Goal: Transaction & Acquisition: Download file/media

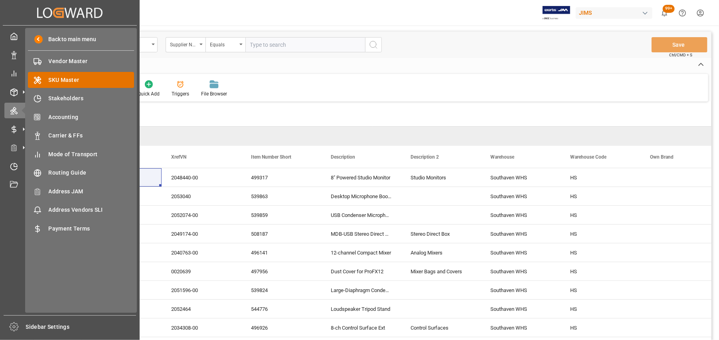
click at [70, 81] on span "SKU Master" at bounding box center [92, 80] width 86 height 8
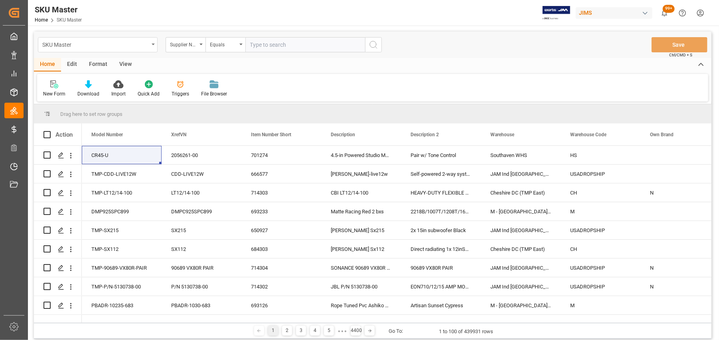
click at [149, 47] on div "SKU Master" at bounding box center [98, 44] width 120 height 15
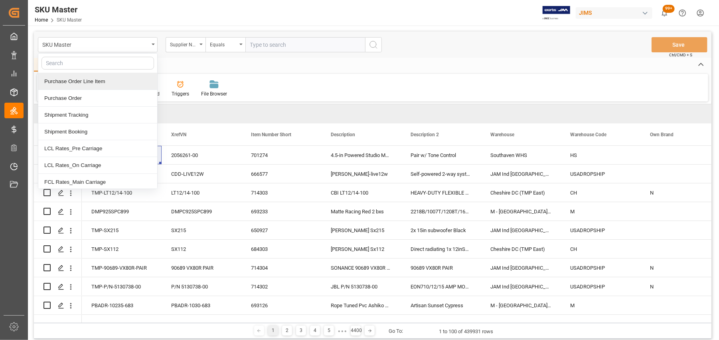
click at [89, 84] on div "Purchase Order Line Item" at bounding box center [97, 81] width 119 height 17
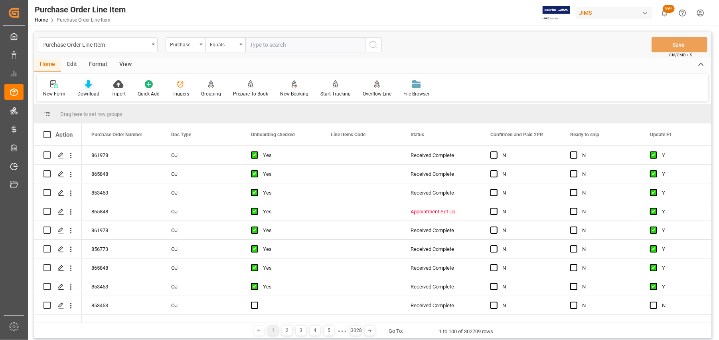
click at [87, 93] on div "Download" at bounding box center [88, 93] width 22 height 7
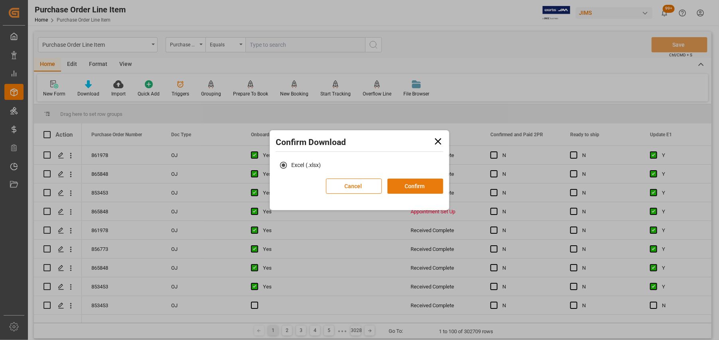
click at [430, 192] on button "Confirm" at bounding box center [416, 185] width 56 height 15
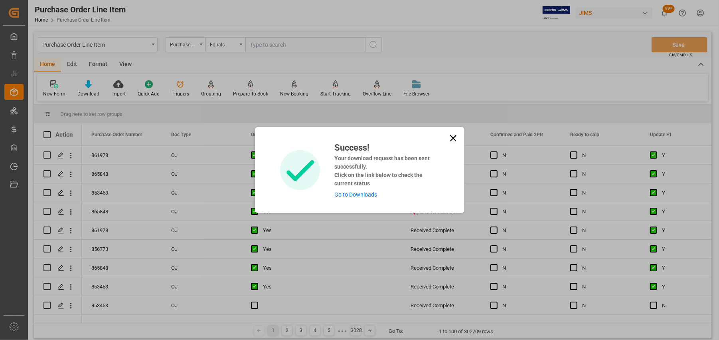
click at [450, 141] on icon at bounding box center [453, 138] width 6 height 6
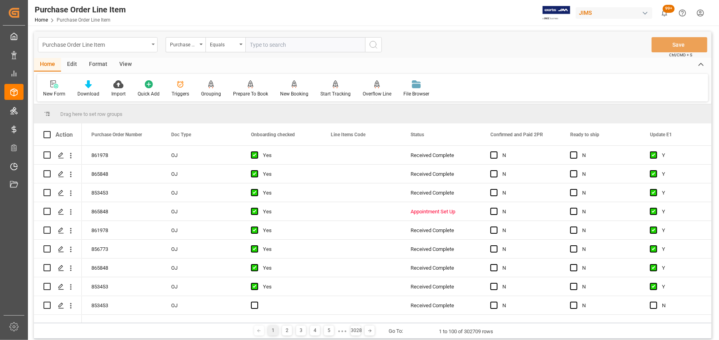
click at [149, 42] on div "Purchase Order Line Item" at bounding box center [98, 44] width 120 height 15
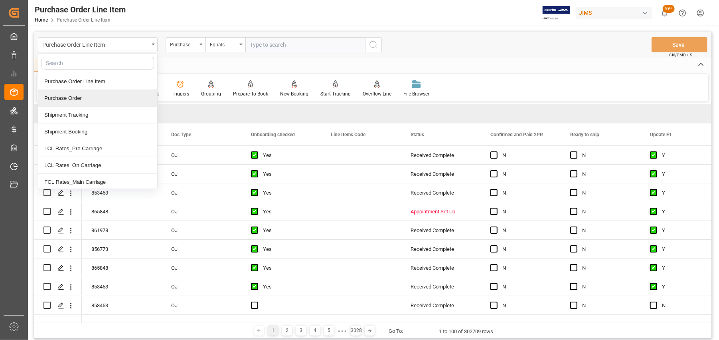
click at [72, 100] on div "Purchase Order" at bounding box center [97, 98] width 119 height 17
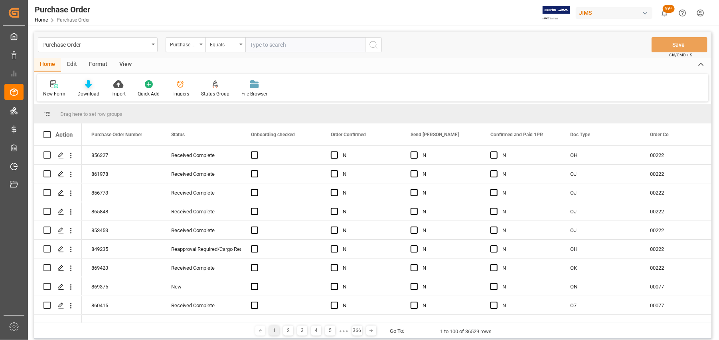
click at [88, 91] on div "Download" at bounding box center [88, 93] width 22 height 7
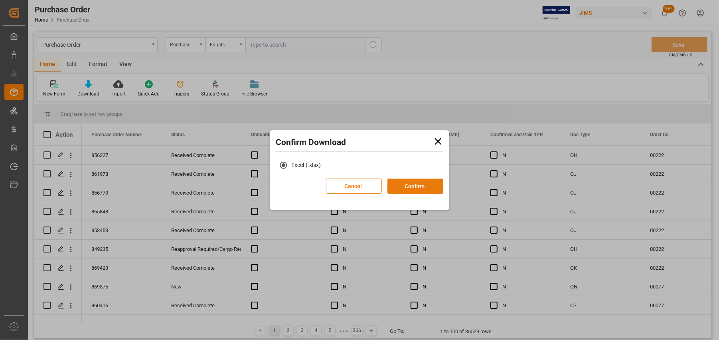
click at [436, 184] on button "Confirm" at bounding box center [416, 185] width 56 height 15
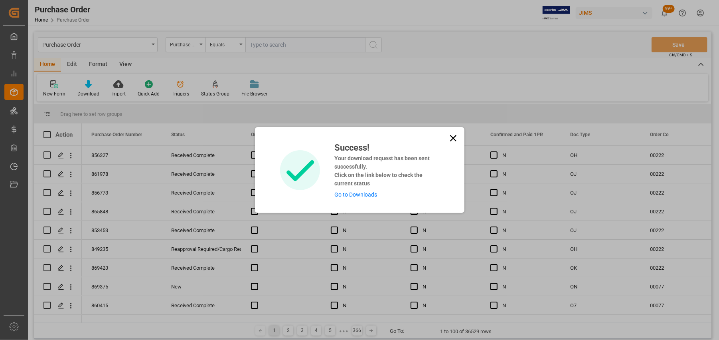
click at [452, 138] on icon at bounding box center [453, 138] width 6 height 6
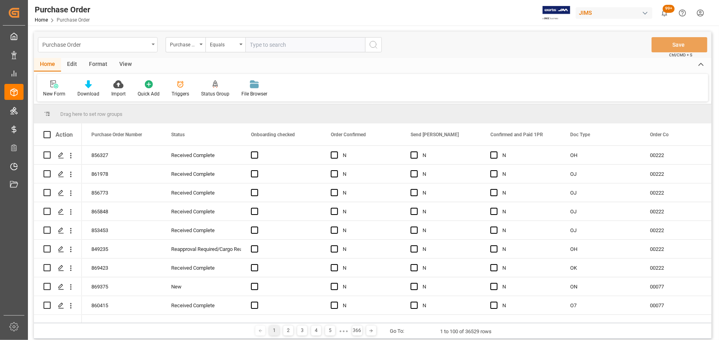
click at [148, 45] on div "Purchase Order" at bounding box center [95, 44] width 107 height 10
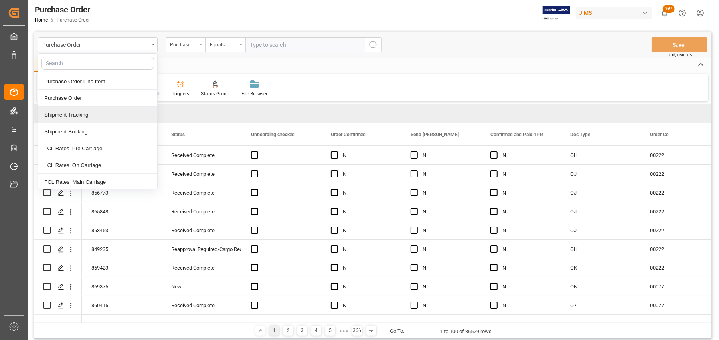
click at [80, 118] on div "Shipment Tracking" at bounding box center [97, 115] width 119 height 17
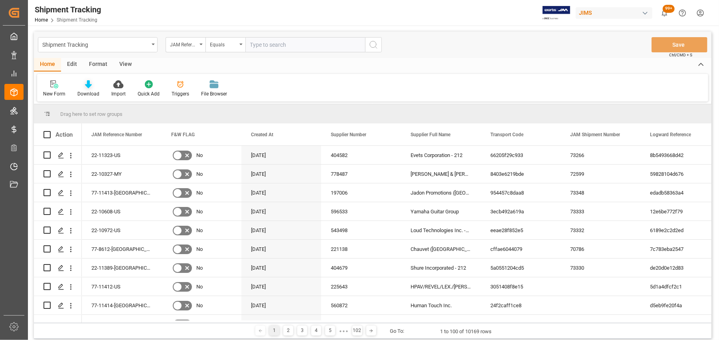
click at [86, 87] on icon at bounding box center [88, 84] width 7 height 8
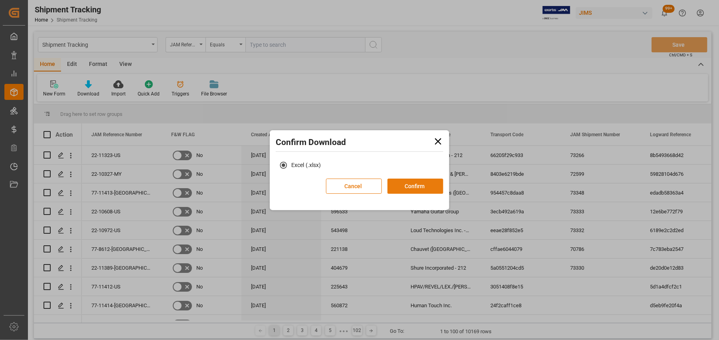
click at [421, 190] on button "Confirm" at bounding box center [416, 185] width 56 height 15
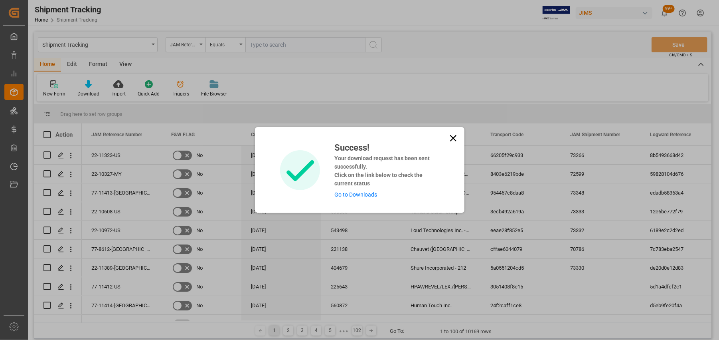
click at [451, 141] on icon at bounding box center [453, 138] width 6 height 6
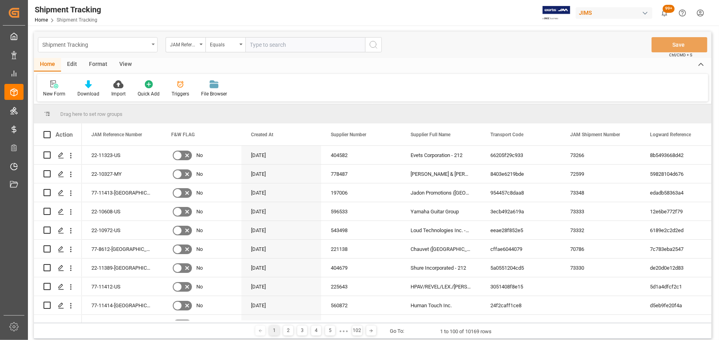
click at [130, 45] on div "Shipment Tracking" at bounding box center [95, 44] width 107 height 10
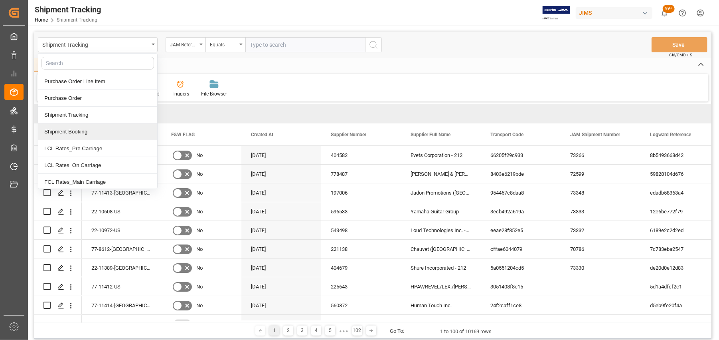
click at [84, 128] on div "Shipment Booking" at bounding box center [97, 131] width 119 height 17
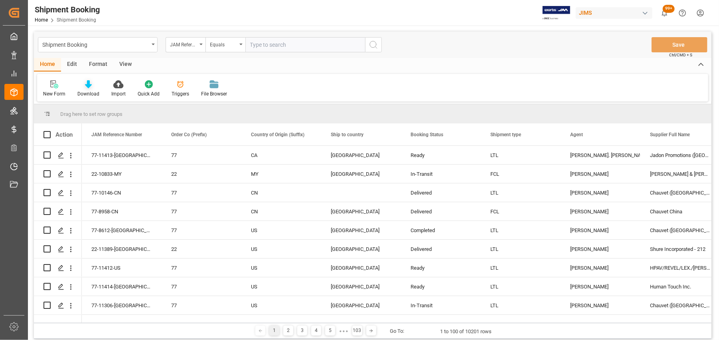
click at [84, 90] on div "Download" at bounding box center [88, 93] width 22 height 7
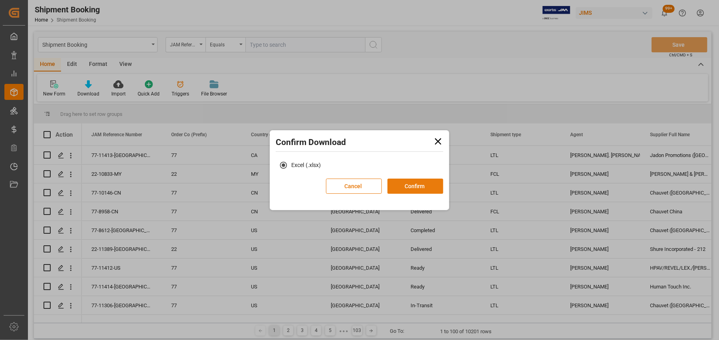
click at [421, 188] on button "Confirm" at bounding box center [416, 185] width 56 height 15
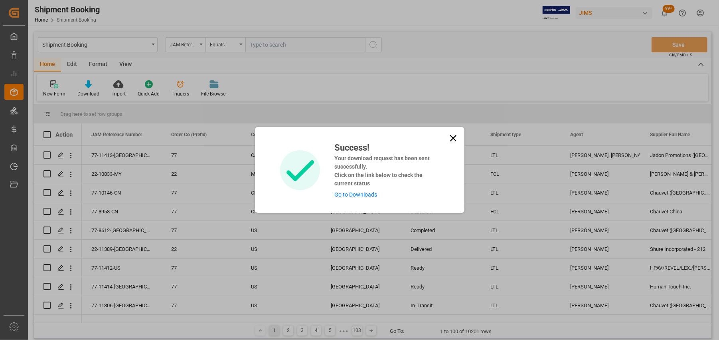
click at [349, 196] on link "Go to Downloads" at bounding box center [355, 194] width 43 height 6
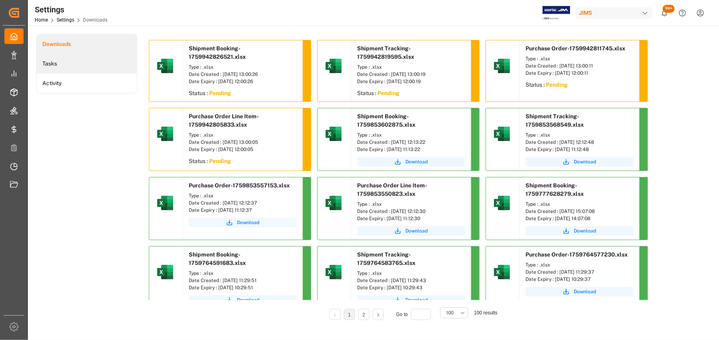
click at [61, 69] on li "Tasks" at bounding box center [87, 64] width 100 height 20
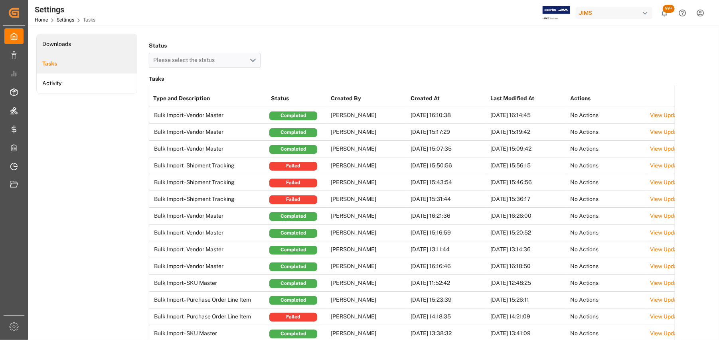
click at [65, 46] on li "Downloads" at bounding box center [87, 44] width 100 height 20
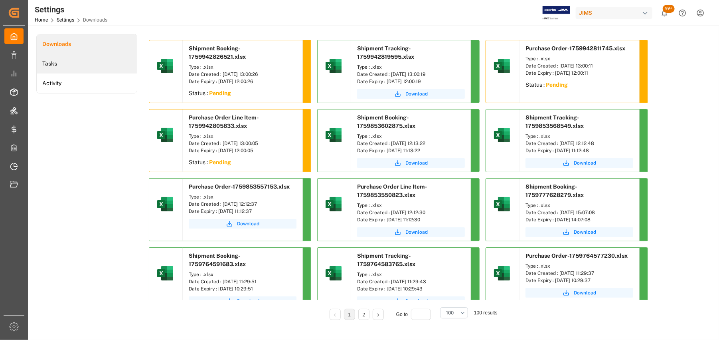
click at [54, 64] on li "Tasks" at bounding box center [87, 64] width 100 height 20
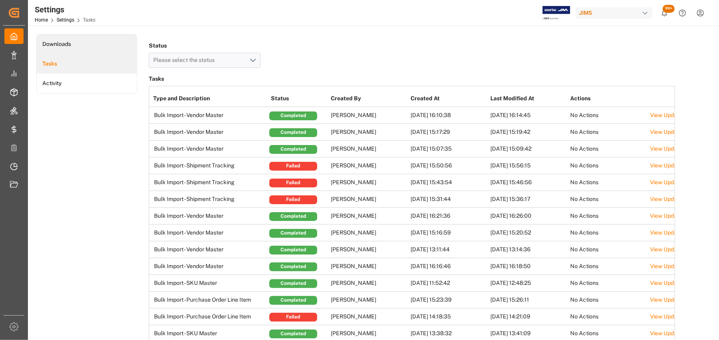
click at [63, 43] on li "Downloads" at bounding box center [87, 44] width 100 height 20
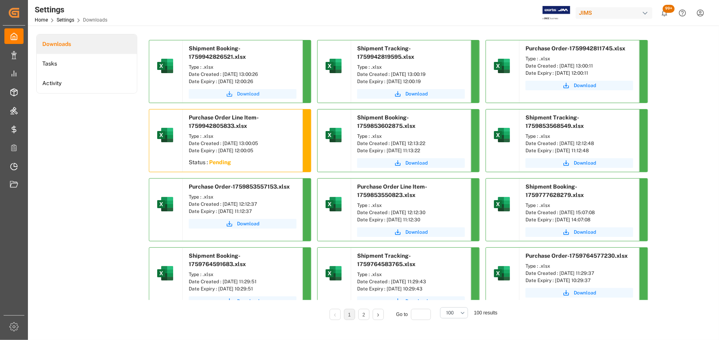
click at [247, 95] on span "Download" at bounding box center [248, 93] width 22 height 7
click at [417, 96] on span "Download" at bounding box center [417, 93] width 22 height 7
click at [685, 107] on div "Downloads Tasks Activity Shipment Booking-1759942826521.xlsx Type : .xlsx Date …" at bounding box center [372, 182] width 673 height 297
click at [582, 84] on span "Download" at bounding box center [585, 85] width 22 height 7
click at [690, 150] on div "Downloads Tasks Activity Shipment Booking-1759942826521.xlsx Type : .xlsx Date …" at bounding box center [372, 182] width 673 height 297
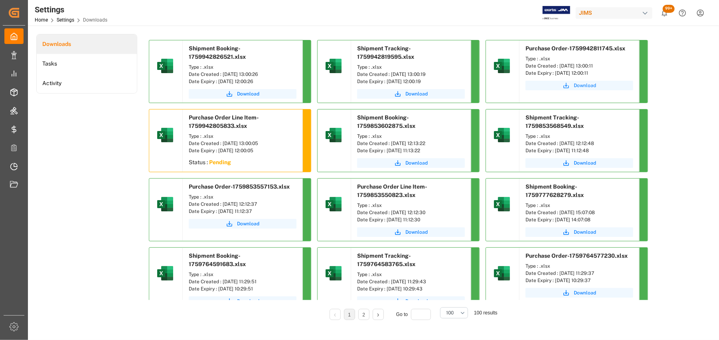
click at [588, 85] on span "Download" at bounding box center [585, 85] width 22 height 7
drag, startPoint x: 273, startPoint y: 72, endPoint x: 222, endPoint y: 74, distance: 50.3
click at [222, 74] on div "Date Created : [DATE] 13:00:26" at bounding box center [243, 74] width 108 height 7
copy div "[DATE] 13:00:26"
drag, startPoint x: 441, startPoint y: 75, endPoint x: 390, endPoint y: 73, distance: 51.1
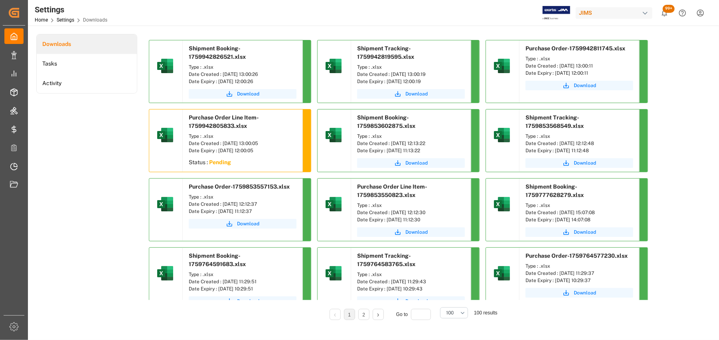
click at [390, 73] on div "Date Created : [DATE] 13:00:19" at bounding box center [411, 74] width 108 height 7
copy div "[DATE] 13:00:19"
drag, startPoint x: 609, startPoint y: 64, endPoint x: 558, endPoint y: 67, distance: 50.4
click at [558, 67] on div "Date Created : [DATE] 13:00:11" at bounding box center [580, 65] width 108 height 7
copy div "[DATE] 13:00:11"
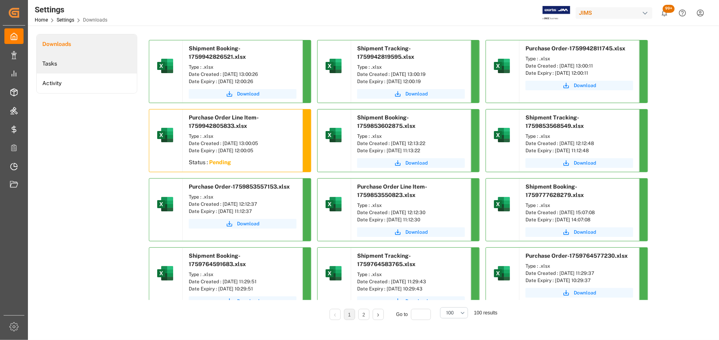
click at [42, 67] on li "Tasks" at bounding box center [87, 64] width 100 height 20
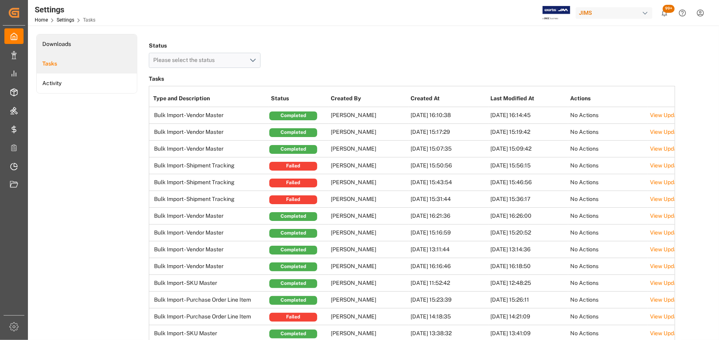
click at [65, 40] on li "Downloads" at bounding box center [87, 44] width 100 height 20
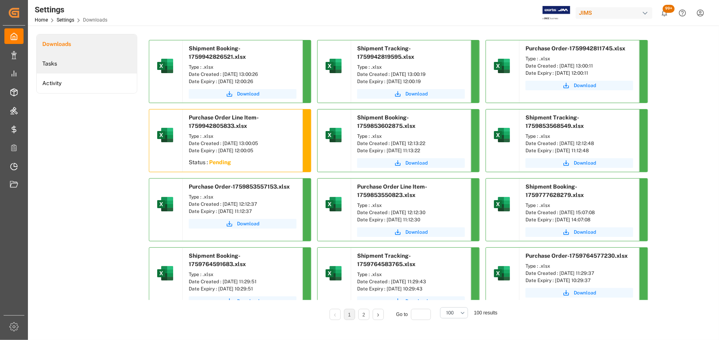
click at [64, 61] on li "Tasks" at bounding box center [87, 64] width 100 height 20
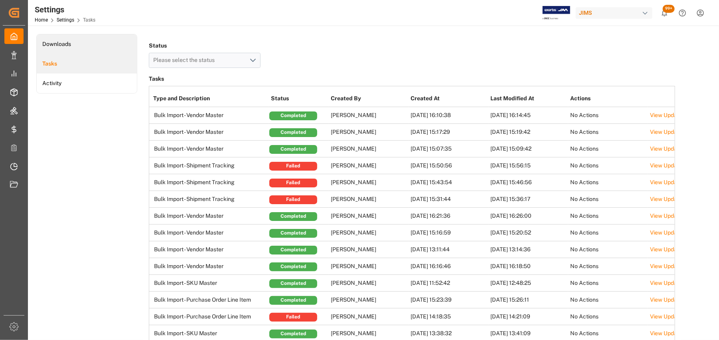
click at [61, 40] on li "Downloads" at bounding box center [87, 44] width 100 height 20
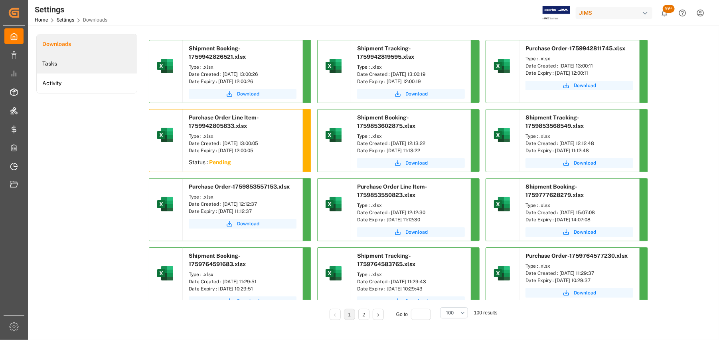
click at [52, 64] on li "Tasks" at bounding box center [87, 64] width 100 height 20
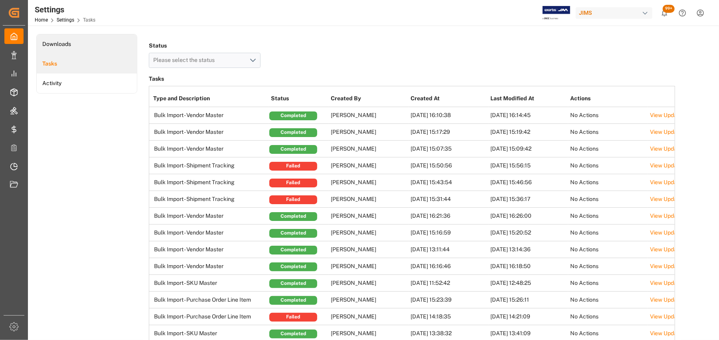
click at [62, 41] on li "Downloads" at bounding box center [87, 44] width 100 height 20
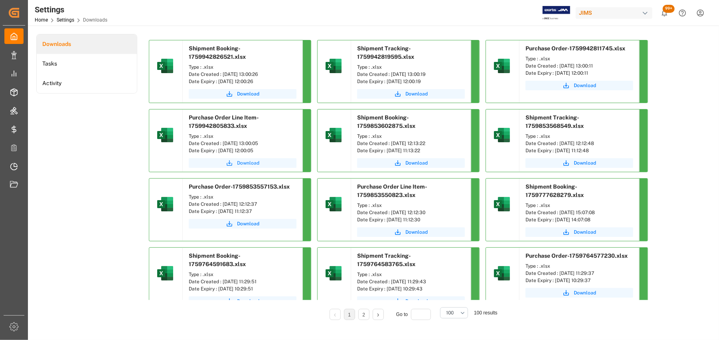
click at [245, 163] on span "Download" at bounding box center [248, 162] width 22 height 7
